Goal: Information Seeking & Learning: Check status

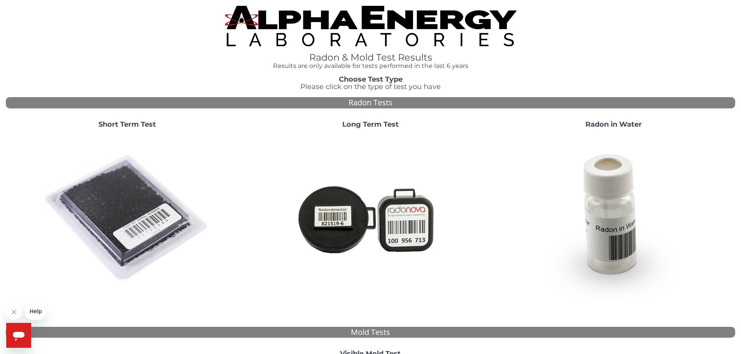
click at [148, 126] on strong "Short Term Test" at bounding box center [127, 124] width 58 height 9
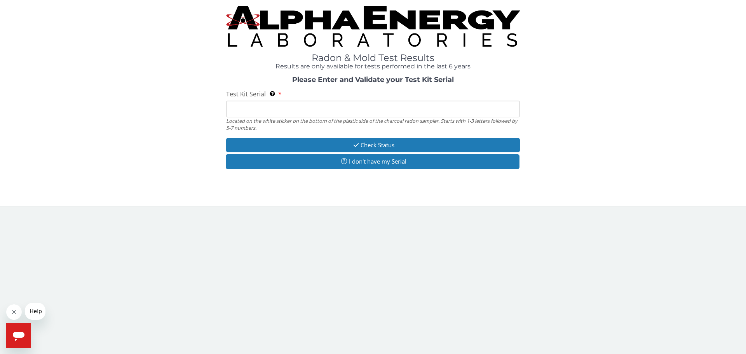
click at [271, 112] on input "Test Kit Serial Located on the white sticker on the bottom of the plastic side …" at bounding box center [373, 109] width 294 height 17
paste input "25-194937"
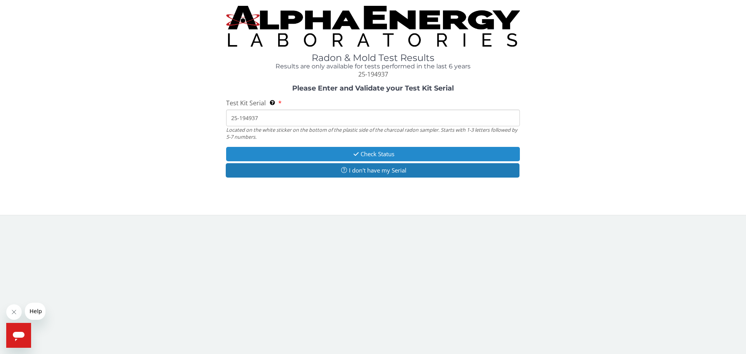
type input "25-194937"
click at [369, 153] on button "Check Status" at bounding box center [373, 154] width 294 height 14
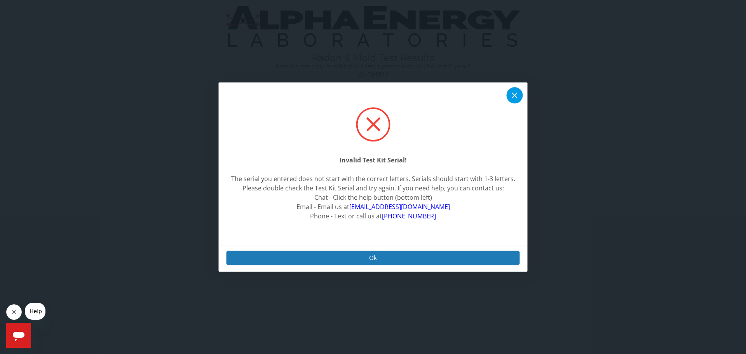
click at [513, 94] on icon at bounding box center [514, 95] width 5 height 5
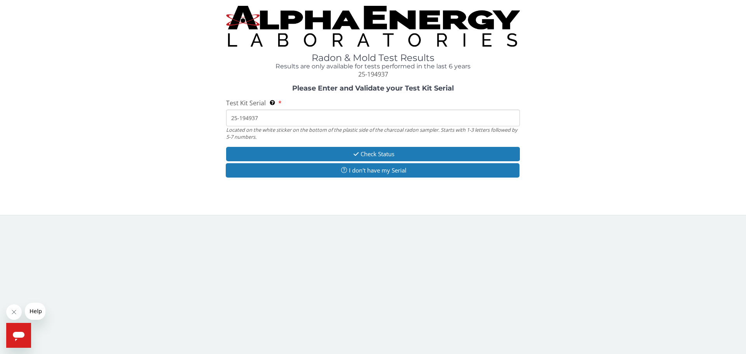
drag, startPoint x: 257, startPoint y: 117, endPoint x: 206, endPoint y: 119, distance: 51.0
click at [206, 119] on div "Please Enter and Validate your Test Kit Serial Test Kit Serial Located on the w…" at bounding box center [373, 132] width 735 height 95
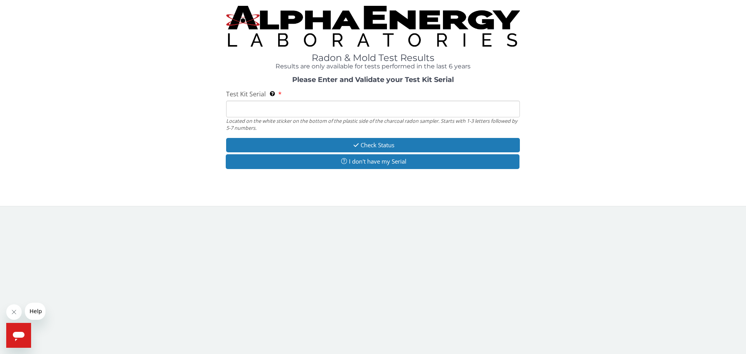
click at [247, 110] on input "Test Kit Serial Located on the white sticker on the bottom of the plastic side …" at bounding box center [373, 109] width 294 height 17
paste input "FM131255"
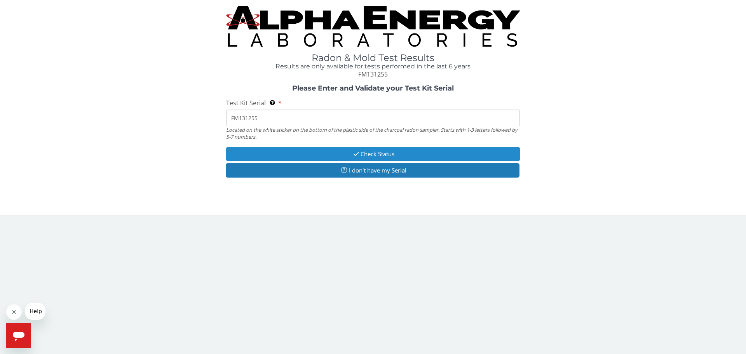
click at [355, 150] on button "Check Status" at bounding box center [373, 154] width 294 height 14
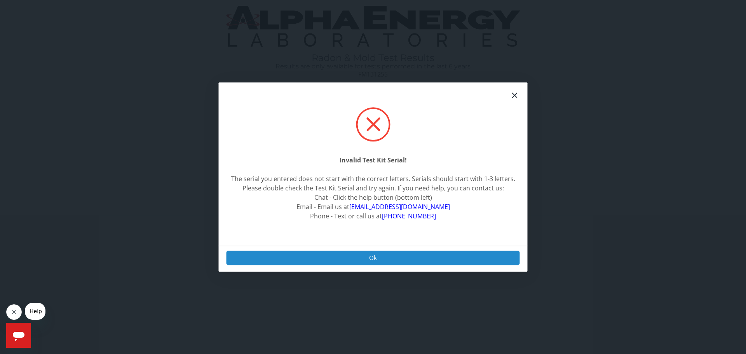
click at [372, 261] on button "Ok" at bounding box center [373, 258] width 293 height 14
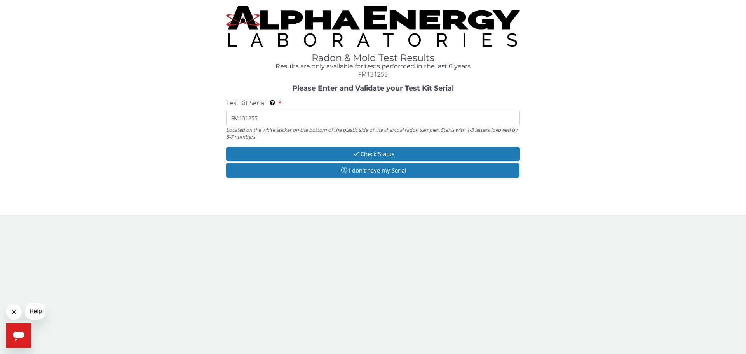
click at [300, 124] on input "FM131255" at bounding box center [373, 118] width 294 height 17
type input "F"
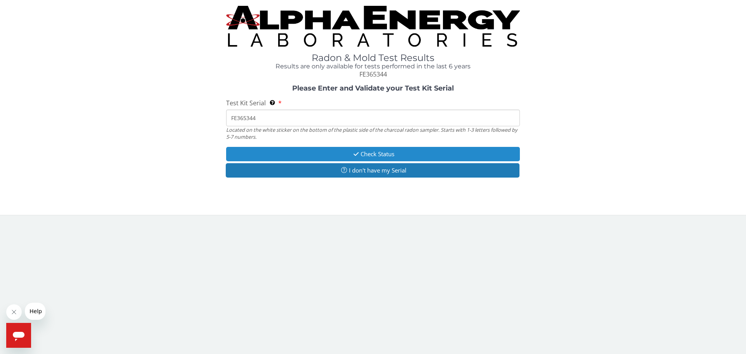
type input "FE365344"
click at [334, 150] on button "Check Status" at bounding box center [373, 154] width 294 height 14
